Goal: Task Accomplishment & Management: Complete application form

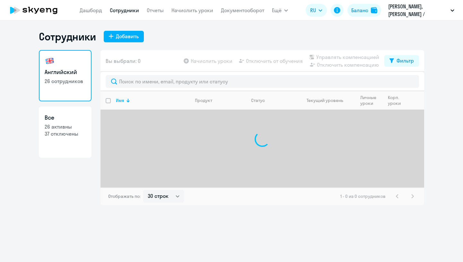
select select "30"
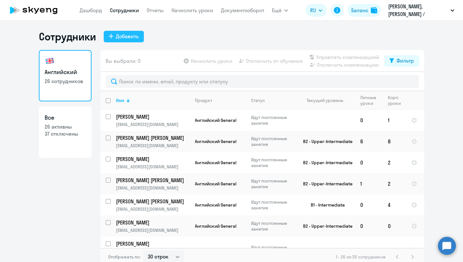
click at [131, 35] on div "Добавить" at bounding box center [127, 36] width 23 height 8
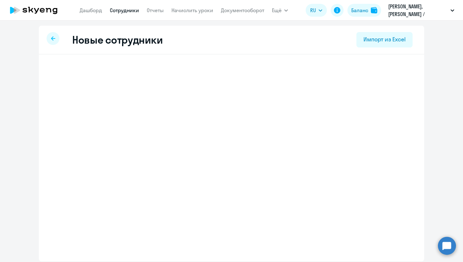
select select "english_adult_not_native_speaker"
select select "2"
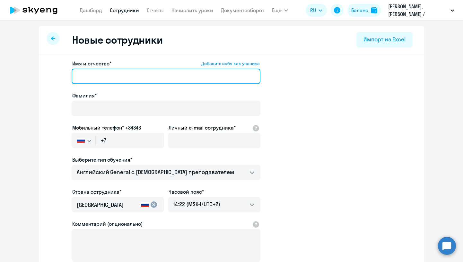
click at [98, 74] on input "Имя и отчество* Добавить себя как ученика" at bounding box center [166, 76] width 189 height 15
paste input "[PERSON_NAME]"
drag, startPoint x: 102, startPoint y: 76, endPoint x: 177, endPoint y: 76, distance: 74.2
click at [177, 76] on input "[PERSON_NAME]" at bounding box center [166, 76] width 189 height 15
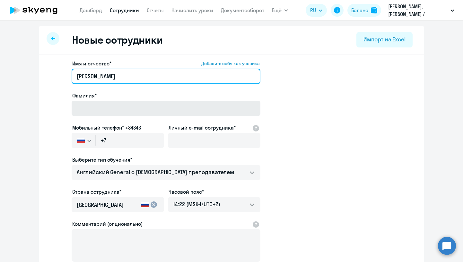
type input "[PERSON_NAME]"
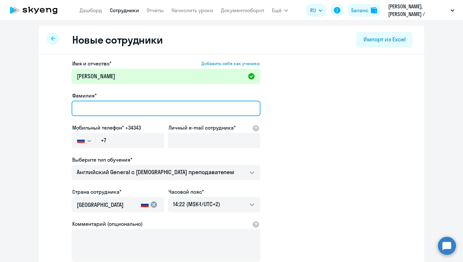
click at [160, 106] on input "Фамилия*" at bounding box center [166, 108] width 189 height 15
paste input "Pozdnyakov"
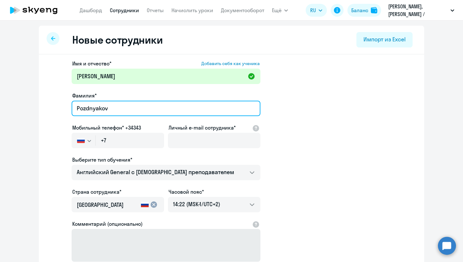
type input "Pozdnyakov"
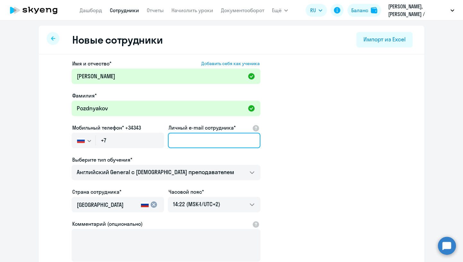
click at [178, 137] on input "Личный e-mail сотрудника*" at bounding box center [214, 140] width 92 height 15
paste input "[EMAIL_ADDRESS][DOMAIN_NAME]"
type input "[EMAIL_ADDRESS][DOMAIN_NAME]"
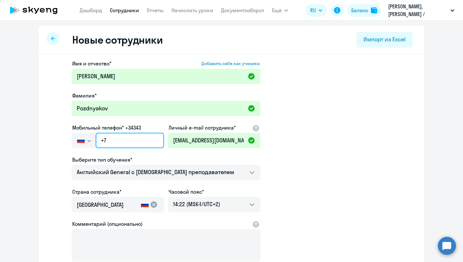
click at [121, 140] on input "+7" at bounding box center [130, 140] width 68 height 15
paste input "48 (571) 366-726"
type input "+48 (571) 366-726"
click at [276, 128] on app-new-student-form "Имя и отчество* Добавить себя как ученика [PERSON_NAME]* [PERSON_NAME] Мобильны…" at bounding box center [231, 174] width 365 height 229
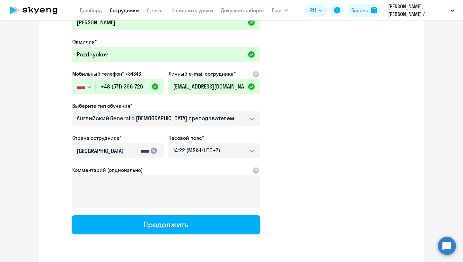
scroll to position [66, 0]
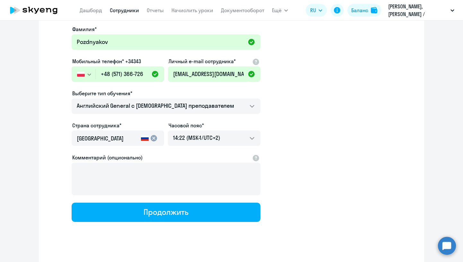
click at [154, 137] on mat-icon "cancel" at bounding box center [154, 139] width 8 height 8
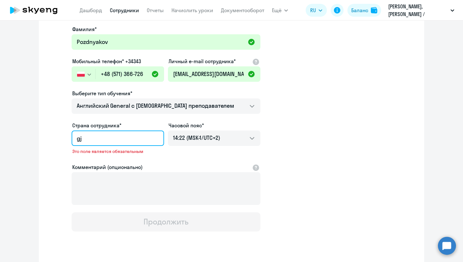
type input "g"
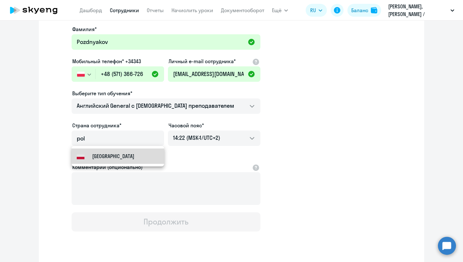
click at [132, 154] on mat-option "[GEOGRAPHIC_DATA]" at bounding box center [118, 156] width 92 height 15
type input "[GEOGRAPHIC_DATA]"
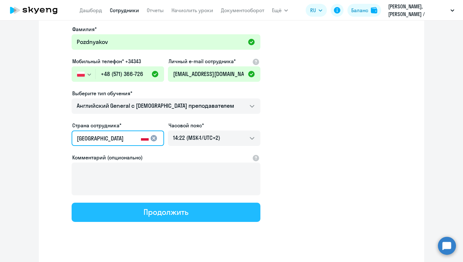
click at [201, 214] on button "Продолжить" at bounding box center [166, 212] width 189 height 19
select select "english_adult_not_native_speaker"
select select "2"
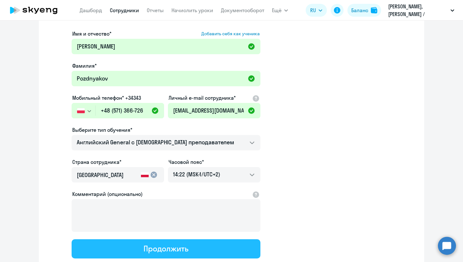
scroll to position [0, 0]
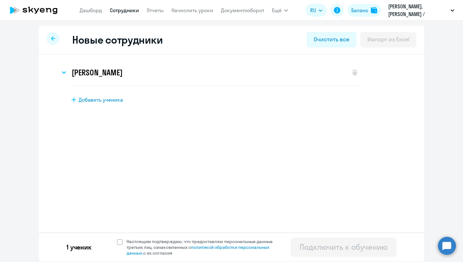
click at [109, 101] on span "Добавить ученика" at bounding box center [101, 99] width 44 height 7
select select "english_adult_not_native_speaker"
select select "2"
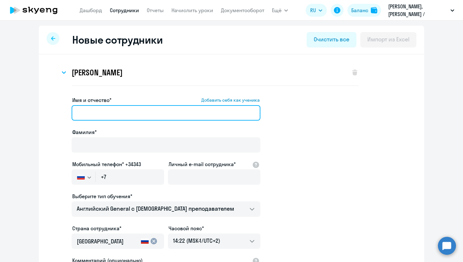
click at [114, 112] on input "Имя и отчество* Добавить себя как ученика" at bounding box center [166, 112] width 189 height 15
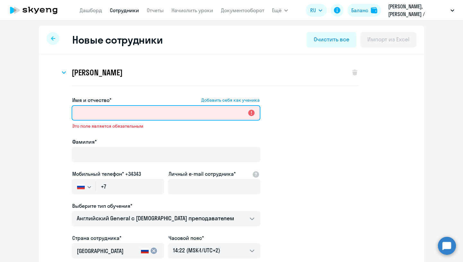
paste input "[PERSON_NAME]"
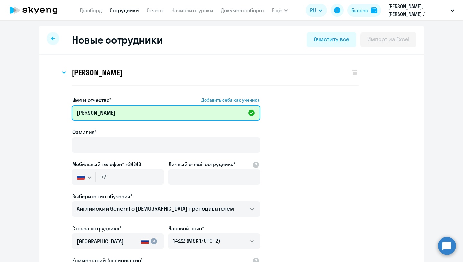
drag, startPoint x: 95, startPoint y: 113, endPoint x: 149, endPoint y: 113, distance: 54.0
click at [149, 113] on input "[PERSON_NAME]" at bounding box center [166, 112] width 189 height 15
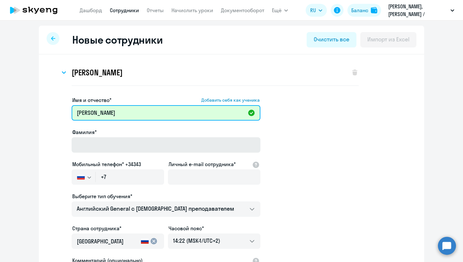
type input "[PERSON_NAME]"
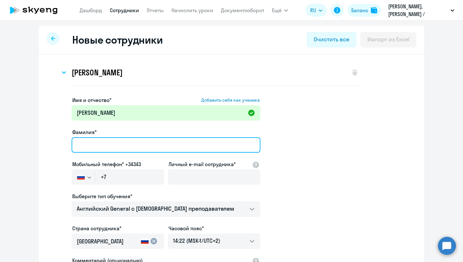
click at [140, 151] on input "Фамилия*" at bounding box center [166, 144] width 189 height 15
paste input "Viushin"
type input "Viushin"
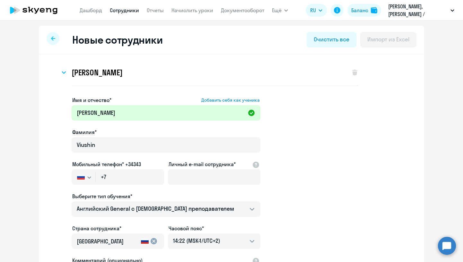
click at [350, 176] on app-new-student-form "Имя и отчество* Добавить себя как ученика [PERSON_NAME]* [PERSON_NAME] телефон*…" at bounding box center [231, 210] width 365 height 229
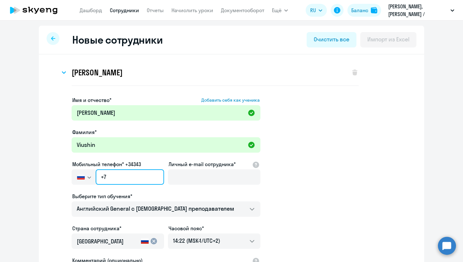
click at [143, 178] on input "+7" at bounding box center [130, 177] width 68 height 15
paste input "[PHONE_NUMBER]"
type input "[PHONE_NUMBER]"
click at [316, 160] on app-new-student-form "Имя и отчество* Добавить себя как ученика [PERSON_NAME]* [PERSON_NAME] телефон*…" at bounding box center [231, 210] width 365 height 229
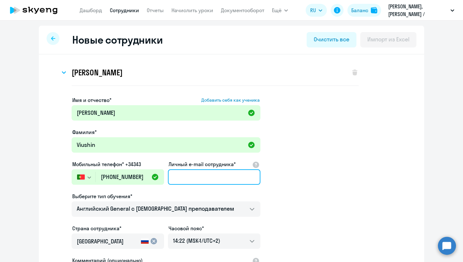
click at [178, 180] on input "Личный e-mail сотрудника*" at bounding box center [214, 177] width 92 height 15
paste input "[EMAIL_ADDRESS][DOMAIN_NAME]"
type input "[EMAIL_ADDRESS][DOMAIN_NAME]"
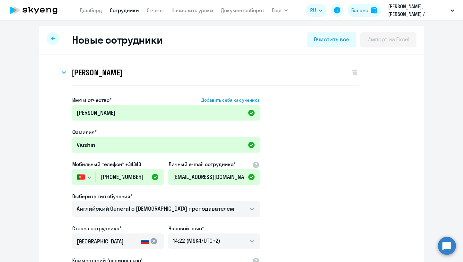
click at [317, 190] on app-new-student-form "Имя и отчество* Добавить себя как ученика [PERSON_NAME]* [PERSON_NAME] телефон*…" at bounding box center [231, 210] width 365 height 229
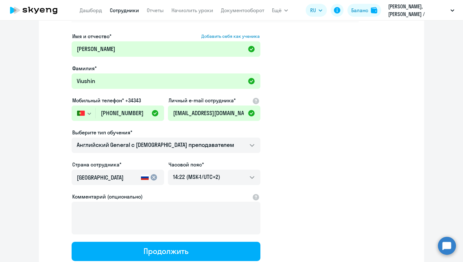
scroll to position [83, 0]
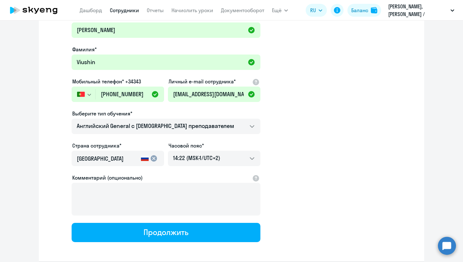
click at [154, 156] on mat-icon "cancel" at bounding box center [154, 159] width 8 height 8
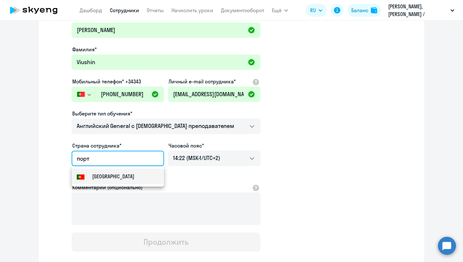
click at [110, 176] on small "[GEOGRAPHIC_DATA]" at bounding box center [113, 177] width 42 height 8
type input "[GEOGRAPHIC_DATA]"
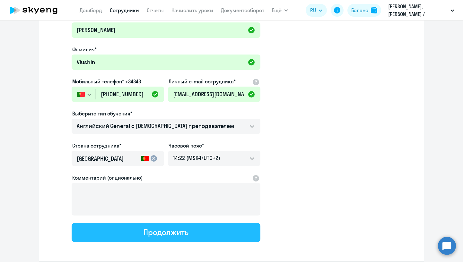
click at [158, 233] on div "Продолжить" at bounding box center [166, 232] width 45 height 10
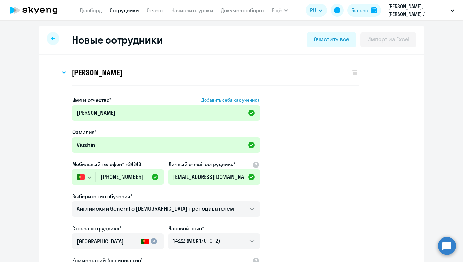
select select "english_adult_not_native_speaker"
select select "2"
select select "english_adult_not_native_speaker"
select select "2"
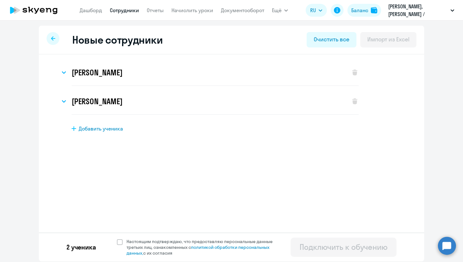
scroll to position [0, 0]
click at [108, 130] on span "Добавить ученика" at bounding box center [101, 128] width 44 height 7
select select "english_adult_not_native_speaker"
select select "2"
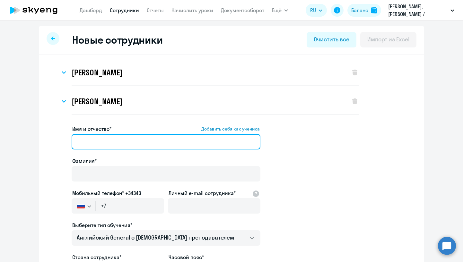
click at [107, 137] on input "Имя и отчество* Добавить себя как ученика" at bounding box center [166, 141] width 189 height 15
paste input "[PERSON_NAME]"
drag, startPoint x: 92, startPoint y: 142, endPoint x: 127, endPoint y: 141, distance: 35.0
click at [127, 141] on input "[PERSON_NAME]" at bounding box center [166, 141] width 189 height 15
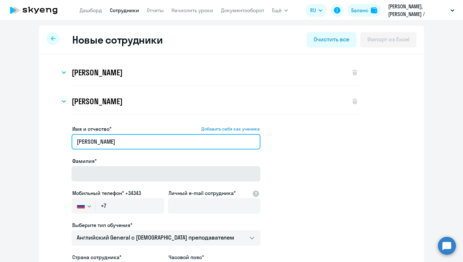
type input "[PERSON_NAME]"
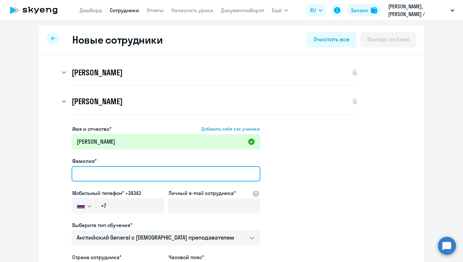
click at [112, 175] on input "Фамилия*" at bounding box center [166, 173] width 189 height 15
paste input "Korolev"
type input "Korolev"
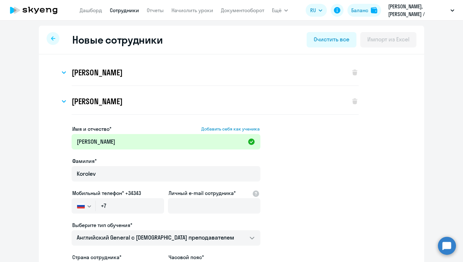
click at [317, 163] on app-new-student-form "Имя и отчество* Добавить себя как ученика [PERSON_NAME] Фамилия* [PERSON_NAME] …" at bounding box center [231, 239] width 365 height 229
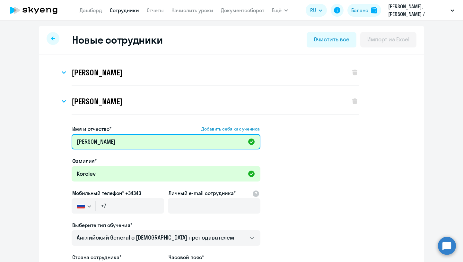
click at [121, 144] on input "[PERSON_NAME]" at bounding box center [166, 141] width 189 height 15
type input "Fedor"
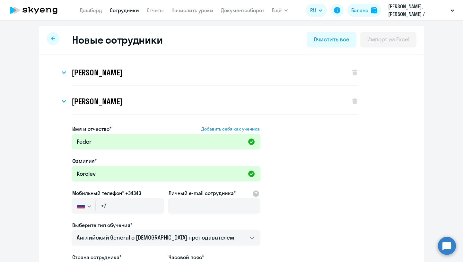
click at [312, 163] on app-new-student-form "Имя и отчество* Добавить себя как ученика [PERSON_NAME]* [PERSON_NAME] Мобильны…" at bounding box center [231, 239] width 365 height 229
click at [189, 203] on input "Личный e-mail сотрудника*" at bounding box center [214, 205] width 92 height 15
paste input "[EMAIL_ADDRESS][DOMAIN_NAME]"
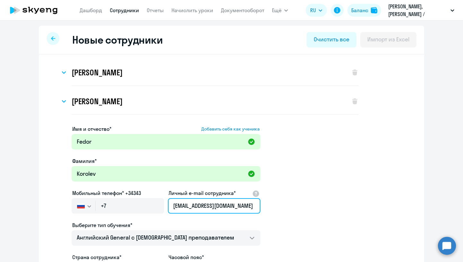
type input "[EMAIL_ADDRESS][DOMAIN_NAME]"
click at [349, 190] on app-new-student-form "Имя и отчество* Добавить себя как ученика [PERSON_NAME]* [PERSON_NAME] Мобильны…" at bounding box center [231, 239] width 365 height 229
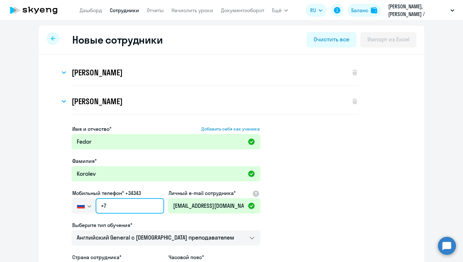
click at [151, 204] on input "+7" at bounding box center [130, 205] width 68 height 15
paste input "382 63-221-010"
type input "[PHONE_NUMBER]"
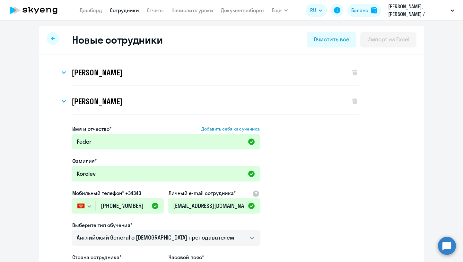
click at [299, 190] on app-new-student-form "Имя и отчество* Добавить себя как ученика [PERSON_NAME]* [PERSON_NAME] Мобильны…" at bounding box center [231, 239] width 365 height 229
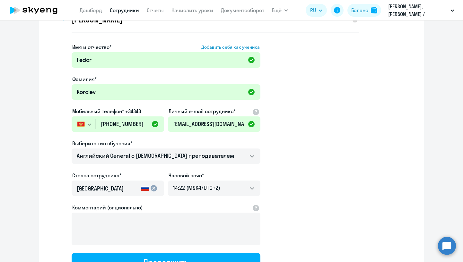
scroll to position [86, 0]
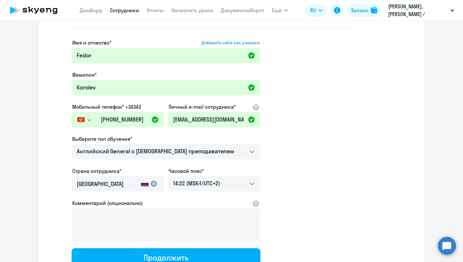
click at [154, 184] on mat-icon "cancel" at bounding box center [154, 184] width 8 height 8
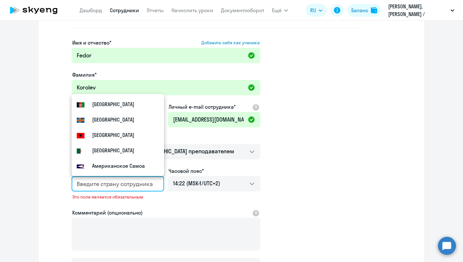
click at [127, 185] on input "country" at bounding box center [117, 184] width 80 height 8
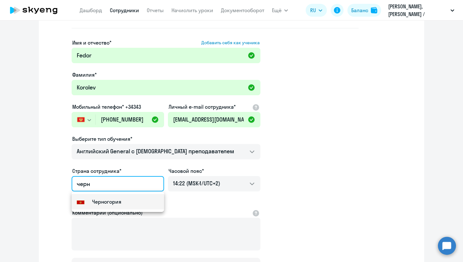
click at [114, 207] on mat-option "Черногория" at bounding box center [118, 201] width 92 height 15
type input "Черногория"
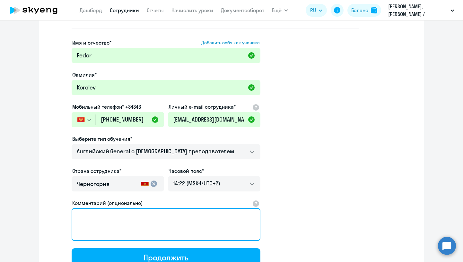
click at [128, 214] on textarea "Комментарий (опционально)" at bounding box center [166, 224] width 189 height 33
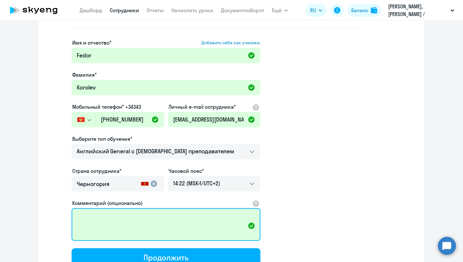
paste textarea "[PHONE_NUMBER] - только звонки."
type textarea "[PHONE_NUMBER] - только звонки."
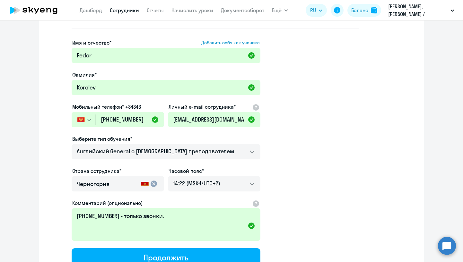
click at [353, 195] on app-new-student-form "Имя и отчество* Добавить себя как ученика [PERSON_NAME]* [PERSON_NAME] Мобильны…" at bounding box center [231, 153] width 365 height 229
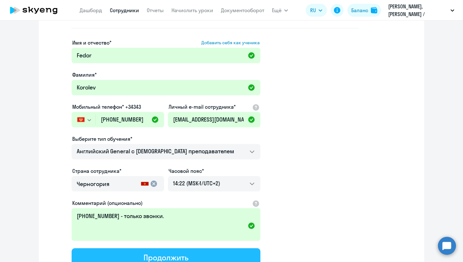
click at [228, 259] on button "Продолжить" at bounding box center [166, 258] width 189 height 19
select select "english_adult_not_native_speaker"
select select "2"
select select "english_adult_not_native_speaker"
select select "2"
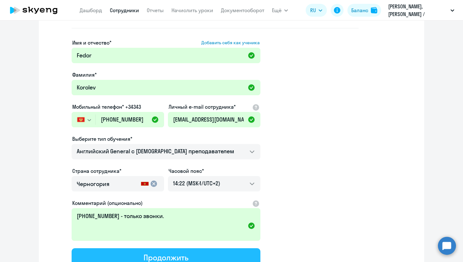
select select "english_adult_not_native_speaker"
select select "2"
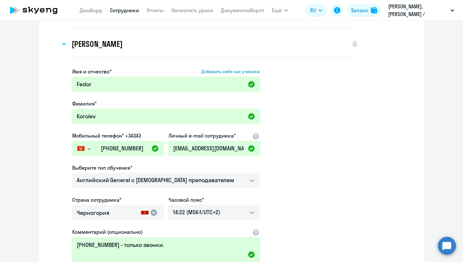
scroll to position [0, 0]
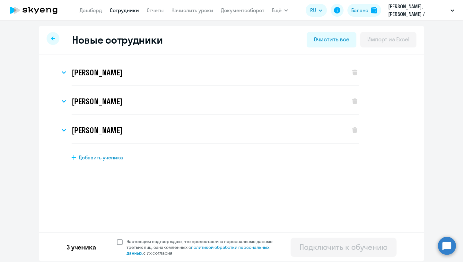
click at [118, 242] on span at bounding box center [120, 243] width 6 height 6
click at [117, 239] on input "Настоящим подтверждаю, что предоставляю персональные данные третьих лиц, ознако…" at bounding box center [117, 239] width 0 height 0
checkbox input "true"
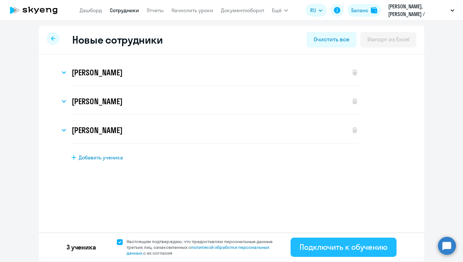
click at [337, 249] on div "Подключить к обучению" at bounding box center [344, 247] width 88 height 10
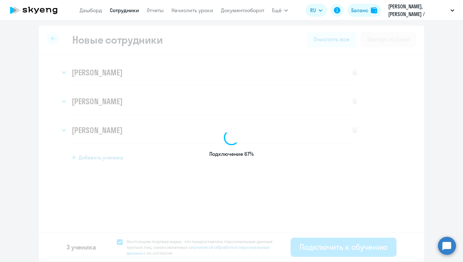
select select "english_adult_not_native_speaker"
select select "2"
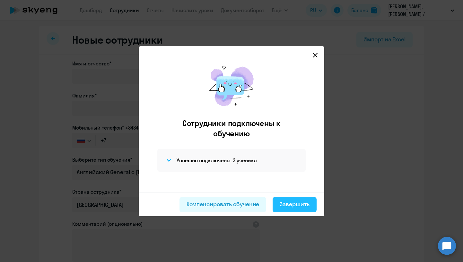
click at [294, 202] on div "Завершить" at bounding box center [295, 204] width 30 height 8
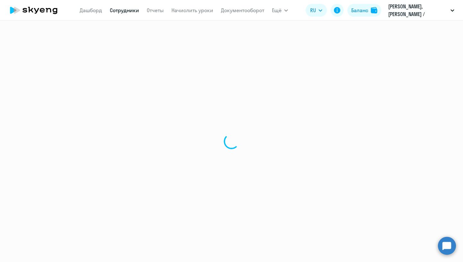
select select "30"
